Goal: Task Accomplishment & Management: Manage account settings

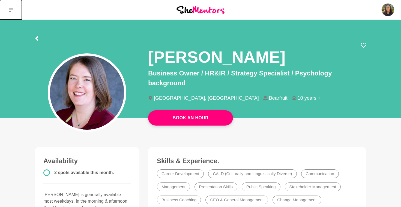
click at [13, 11] on button at bounding box center [11, 10] width 22 height 20
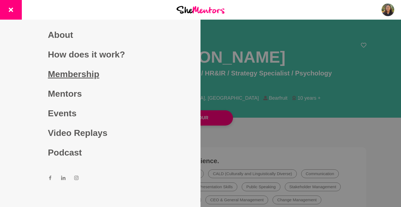
click at [90, 77] on link "Membership" at bounding box center [100, 74] width 105 height 20
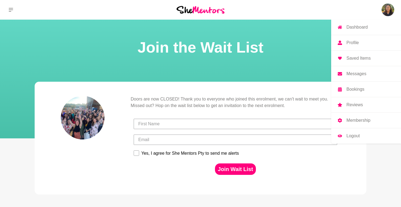
click at [387, 14] on img at bounding box center [388, 9] width 13 height 13
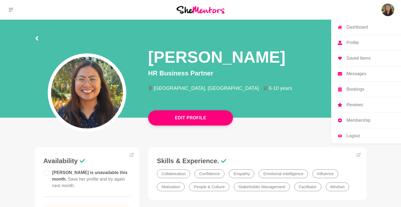
click at [351, 43] on p "Profile" at bounding box center [353, 43] width 12 height 4
click at [353, 123] on p "Membership" at bounding box center [359, 120] width 24 height 4
